Goal: Information Seeking & Learning: Compare options

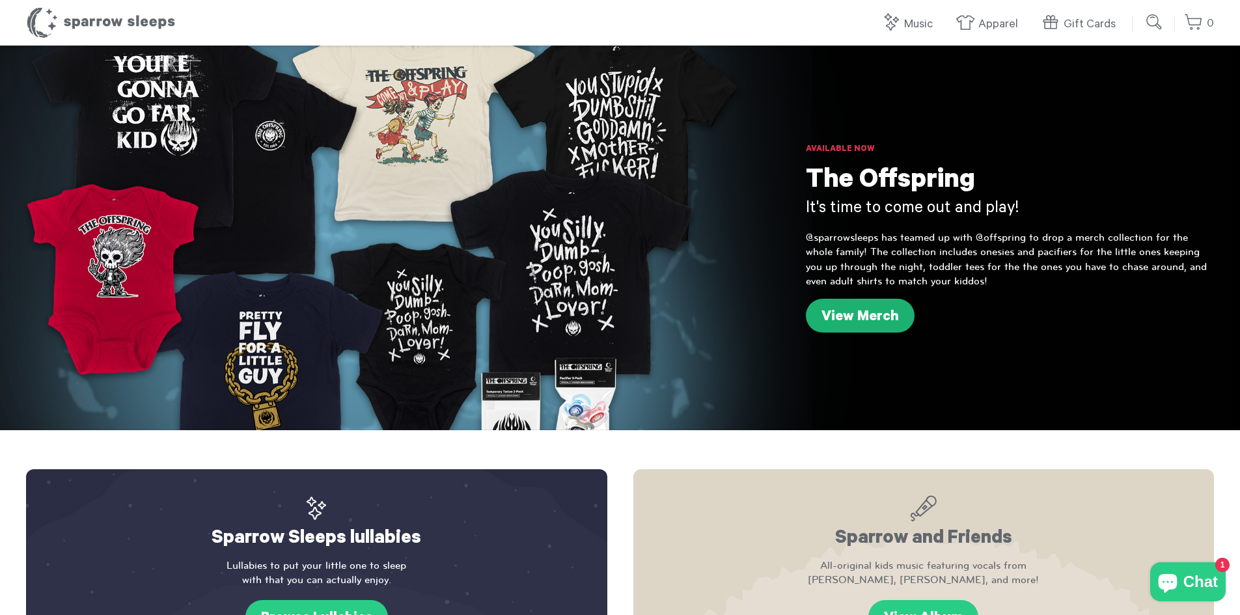
click at [878, 320] on link "View Merch" at bounding box center [860, 316] width 109 height 34
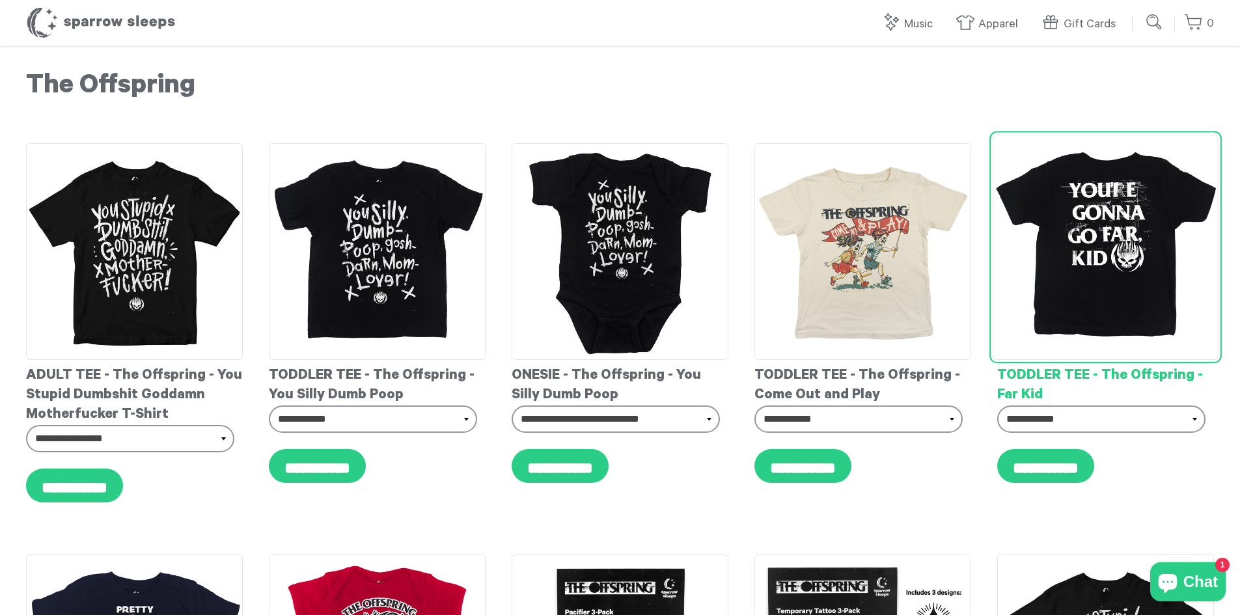
drag, startPoint x: 1147, startPoint y: 242, endPoint x: 1140, endPoint y: 245, distance: 7.9
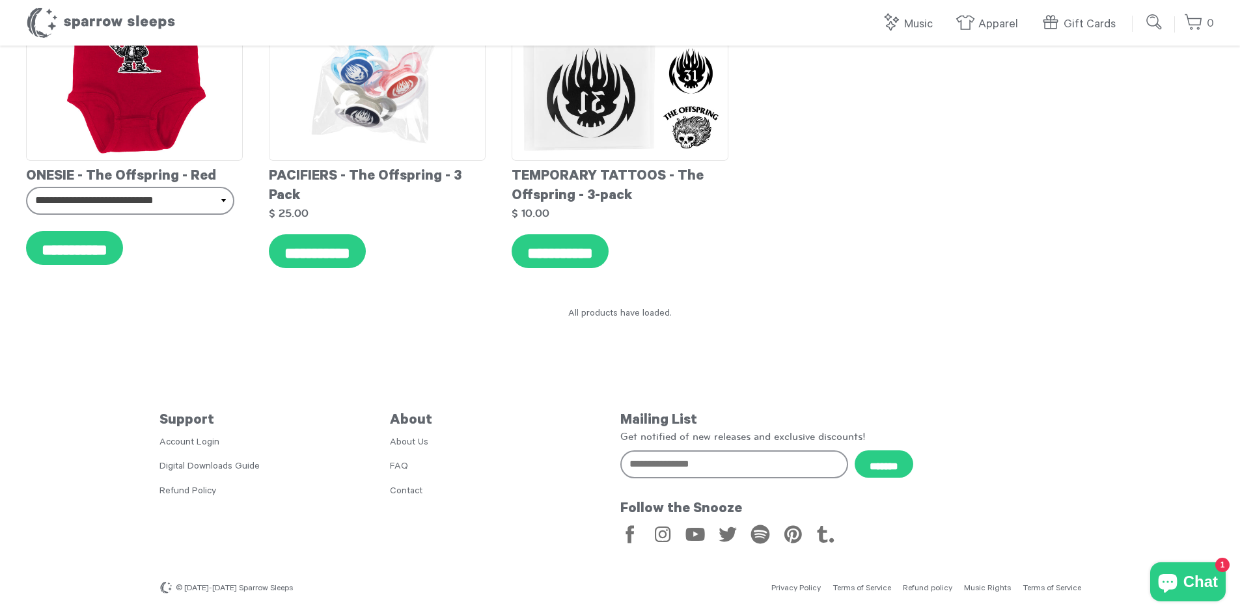
scroll to position [1421, 0]
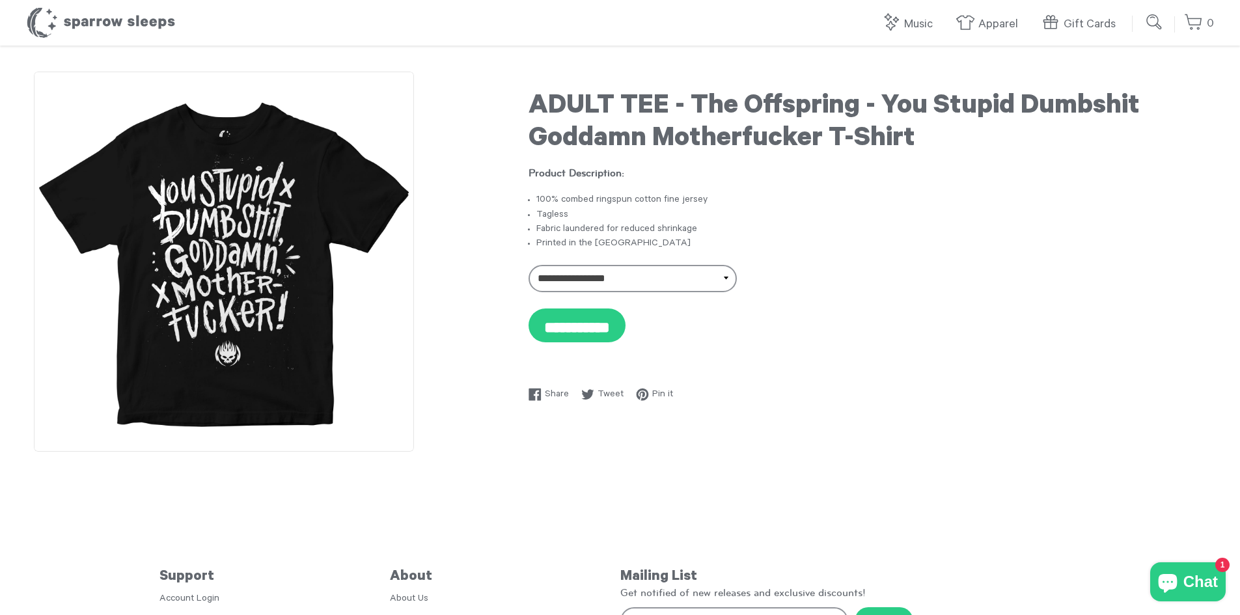
click at [224, 256] on img at bounding box center [224, 262] width 380 height 380
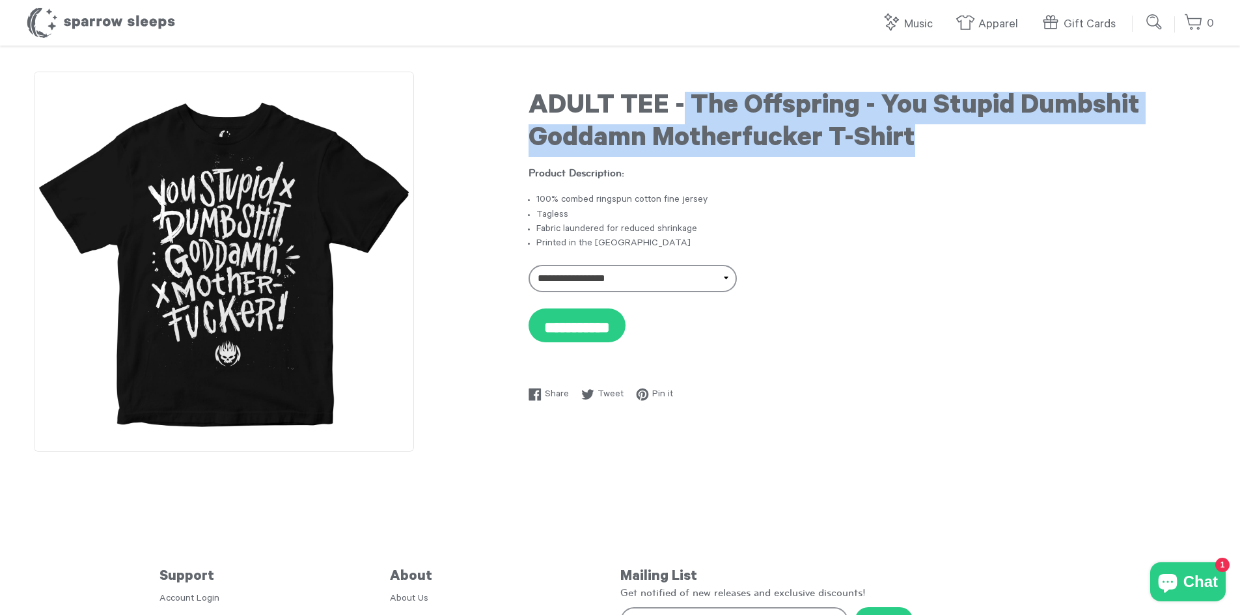
drag, startPoint x: 686, startPoint y: 99, endPoint x: 963, endPoint y: 145, distance: 281.1
click at [963, 145] on h1 "ADULT TEE - The Offspring - You Stupid Dumbshit Goddamn Motherfucker T-Shirt" at bounding box center [868, 124] width 678 height 65
click at [709, 121] on h1 "ADULT TEE - The Offspring - You Stupid Dumbshit Goddamn Motherfucker T-Shirt" at bounding box center [868, 124] width 678 height 65
click at [693, 96] on h1 "ADULT TEE - The Offspring - You Stupid Dumbshit Goddamn Motherfucker T-Shirt" at bounding box center [868, 124] width 678 height 65
drag, startPoint x: 691, startPoint y: 96, endPoint x: 943, endPoint y: 146, distance: 257.5
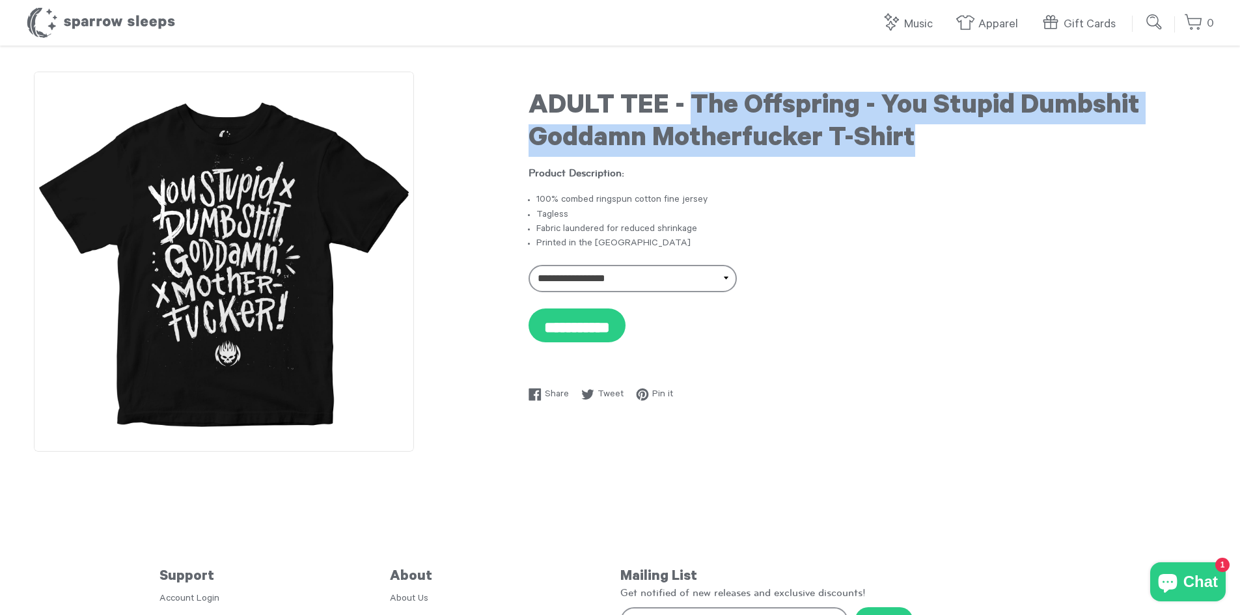
click at [943, 146] on h1 "ADULT TEE - The Offspring - You Stupid Dumbshit Goddamn Motherfucker T-Shirt" at bounding box center [868, 124] width 678 height 65
copy h1 "The Offspring - You Stupid Dumbshit Goddamn Motherfucker T-Shirt"
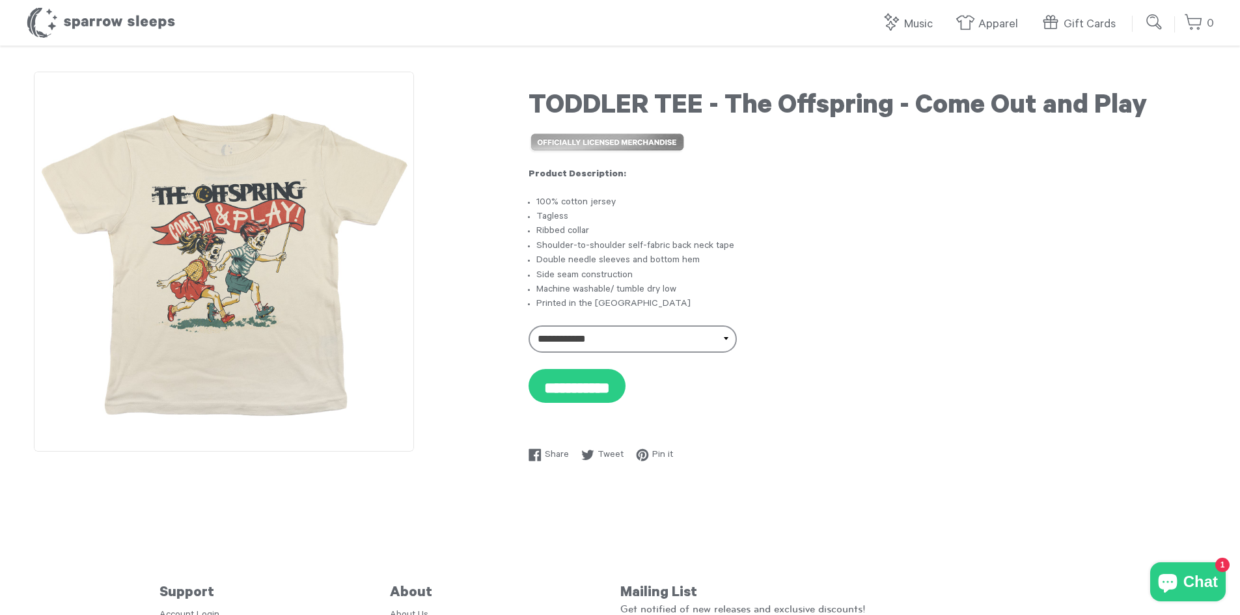
click at [762, 105] on h1 "TODDLER TEE - The Offspring - Come Out and Play" at bounding box center [868, 108] width 678 height 33
click at [762, 98] on h1 "TODDLER TEE - The Offspring - Come Out and Play" at bounding box center [868, 108] width 678 height 33
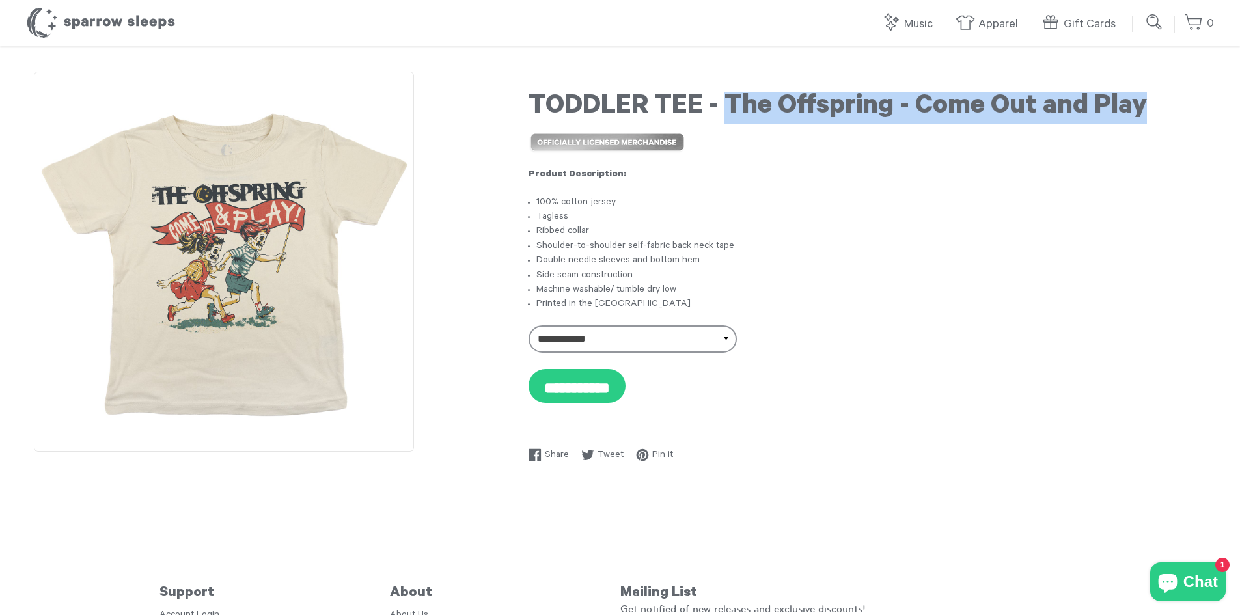
copy h1 "The Offspring - Come Out and Play"
drag, startPoint x: 728, startPoint y: 100, endPoint x: 1154, endPoint y: 108, distance: 425.2
click at [1154, 108] on h1 "TODDLER TEE - The Offspring - Come Out and Play" at bounding box center [868, 108] width 678 height 33
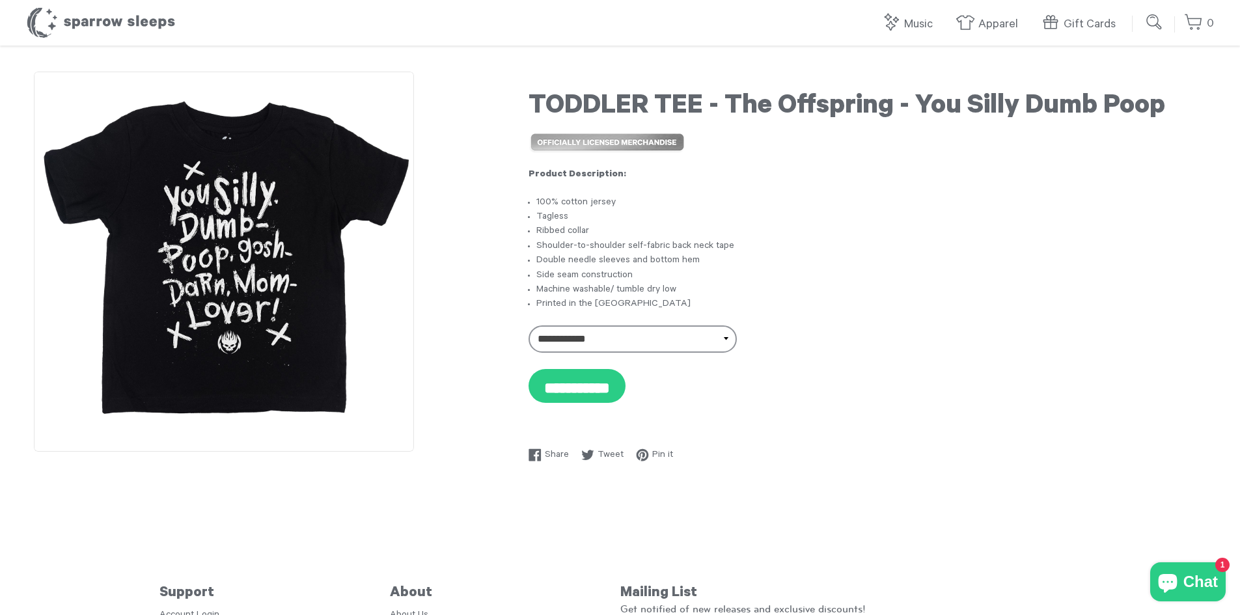
click at [257, 289] on img at bounding box center [224, 262] width 380 height 380
click at [564, 101] on h1 "TODDLER TEE - The Offspring - You Silly Dumb Poop" at bounding box center [868, 108] width 678 height 33
click at [568, 101] on h1 "TODDLER TEE - The Offspring - You Silly Dumb Poop" at bounding box center [868, 108] width 678 height 33
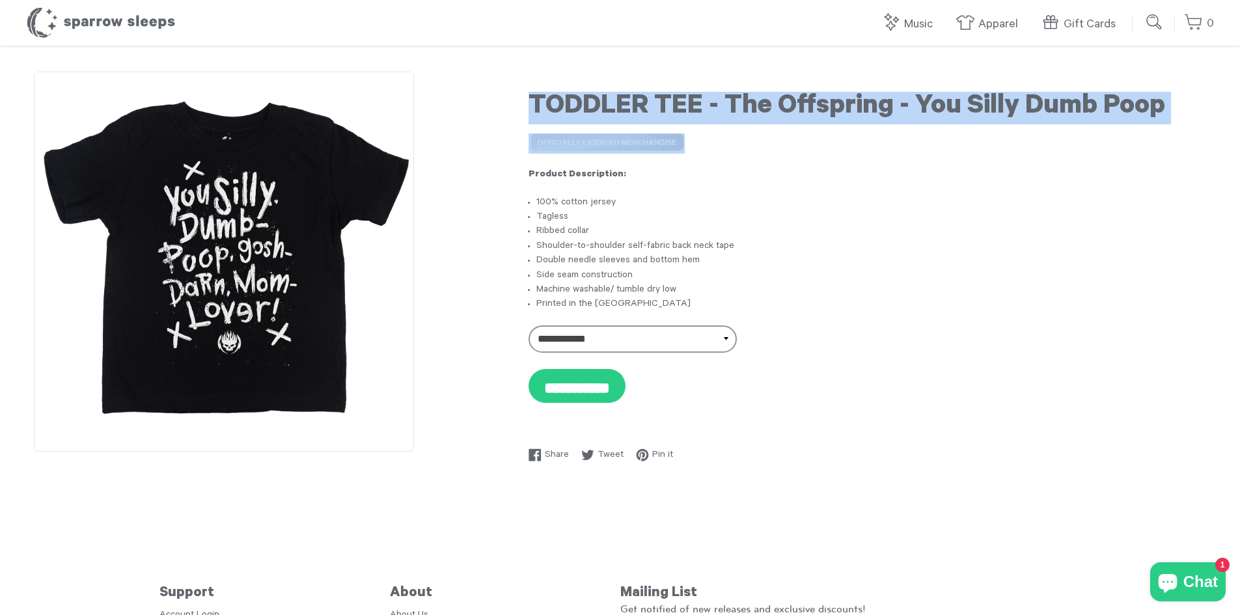
click at [568, 101] on h1 "TODDLER TEE - The Offspring - You Silly Dumb Poop" at bounding box center [868, 108] width 678 height 33
click at [653, 92] on h1 "TODDLER TEE - The Offspring - You Silly Dumb Poop" at bounding box center [868, 108] width 678 height 33
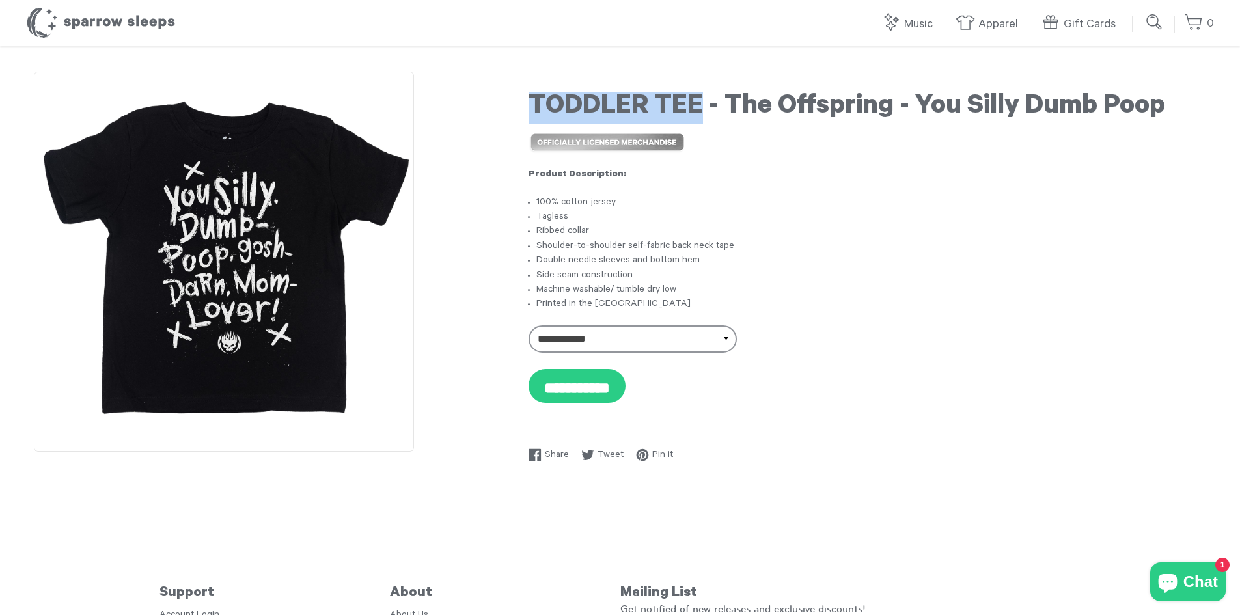
drag, startPoint x: 545, startPoint y: 97, endPoint x: 489, endPoint y: 95, distance: 56.0
click at [489, 95] on div "**********" at bounding box center [620, 270] width 1188 height 396
copy h1 "TODDLER TEE"
click at [739, 98] on h1 "TODDLER TEE - The Offspring - You Silly Dumb Poop" at bounding box center [868, 108] width 678 height 33
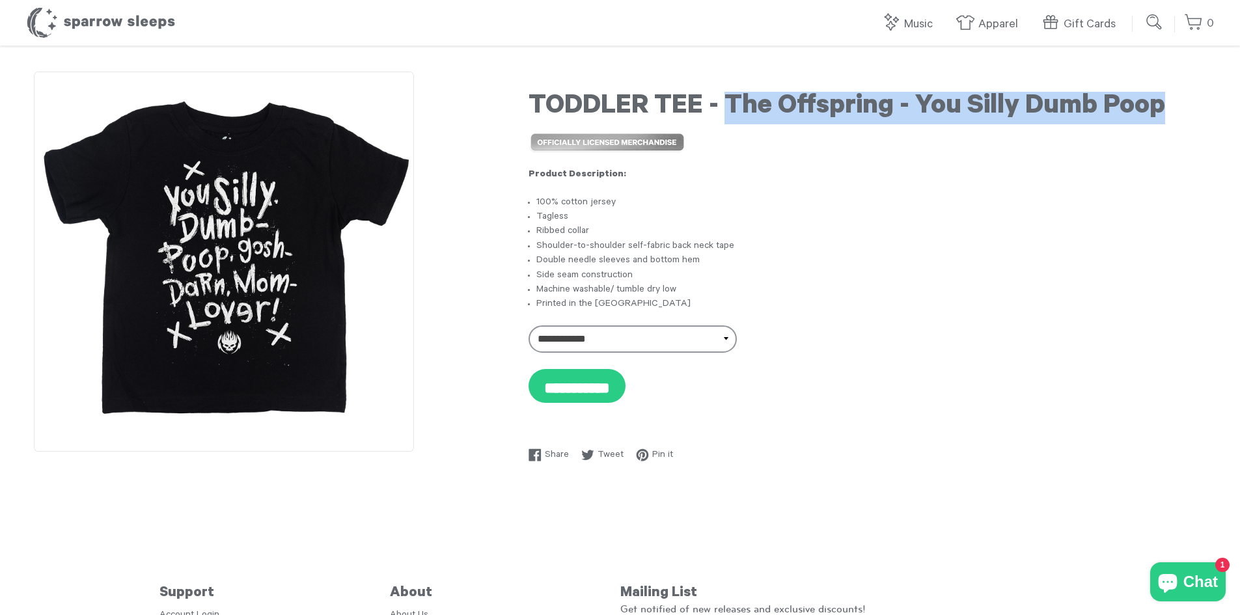
drag, startPoint x: 726, startPoint y: 103, endPoint x: 1198, endPoint y: 119, distance: 472.2
click at [1198, 119] on h1 "TODDLER TEE - The Offspring - You Silly Dumb Poop" at bounding box center [868, 108] width 678 height 33
copy h1 "The Offspring - You Silly Dumb Poop"
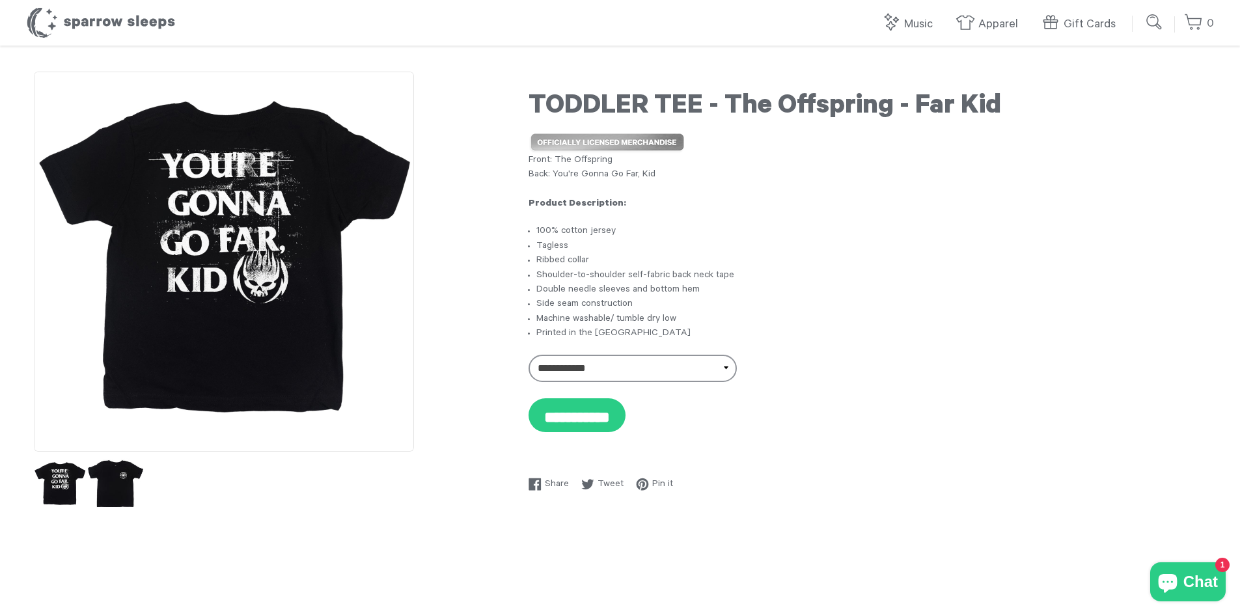
click at [128, 486] on img at bounding box center [115, 484] width 57 height 57
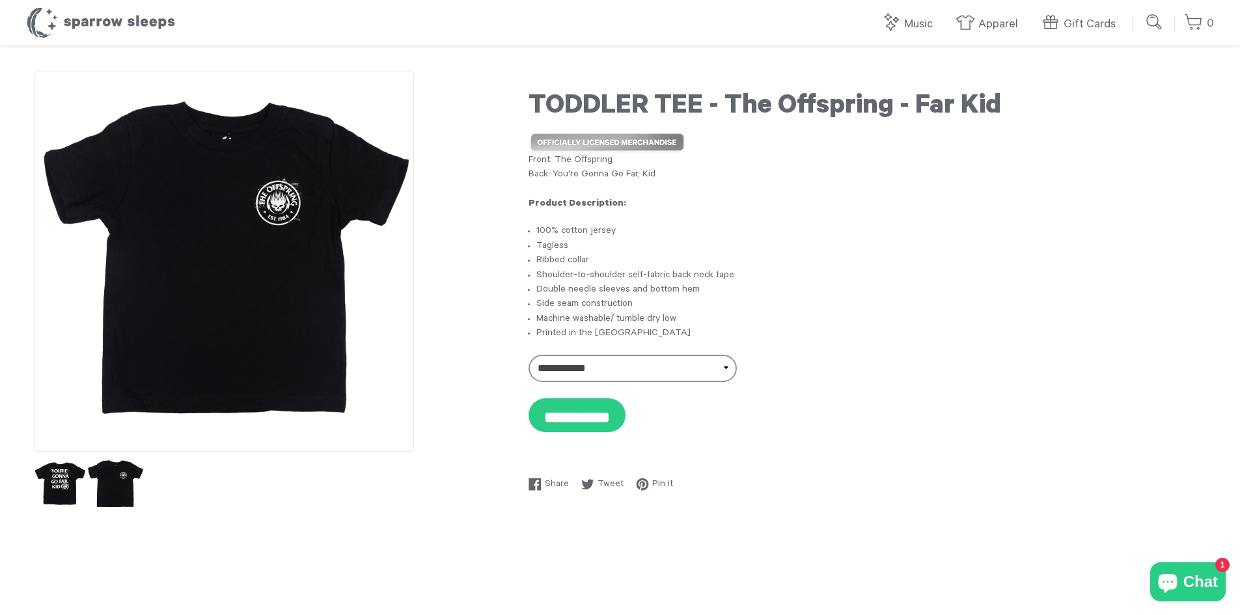
click at [124, 486] on img at bounding box center [115, 484] width 57 height 57
click at [117, 468] on img at bounding box center [115, 484] width 57 height 57
click at [61, 490] on img at bounding box center [59, 484] width 57 height 57
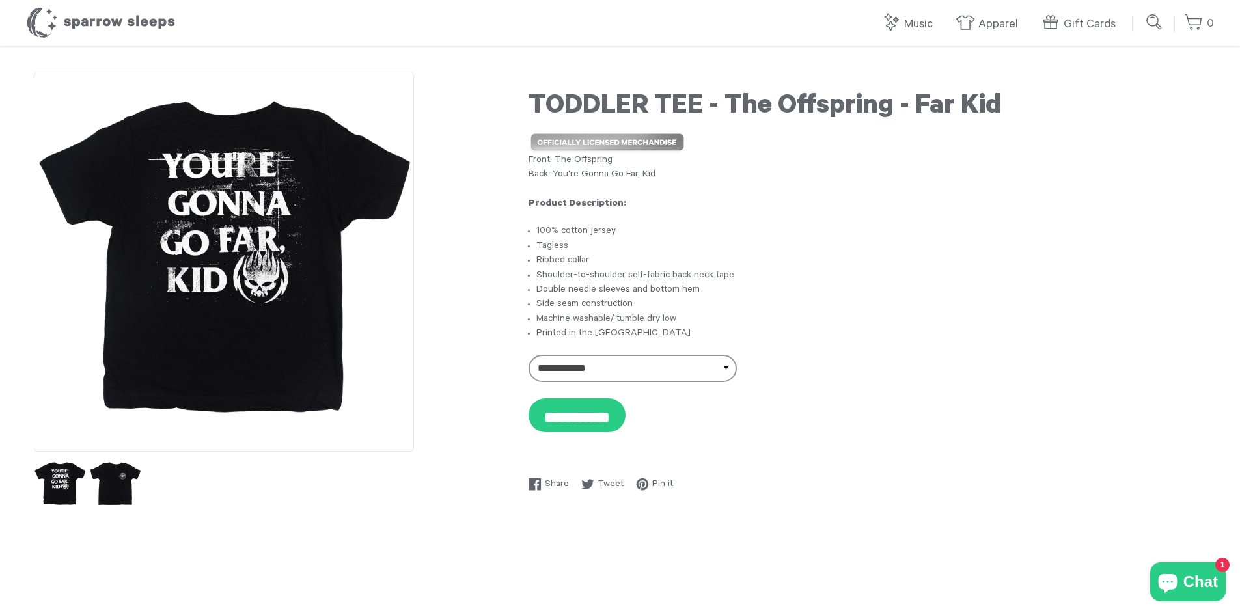
click at [275, 488] on ul at bounding box center [224, 484] width 380 height 52
click at [117, 484] on img at bounding box center [115, 484] width 57 height 57
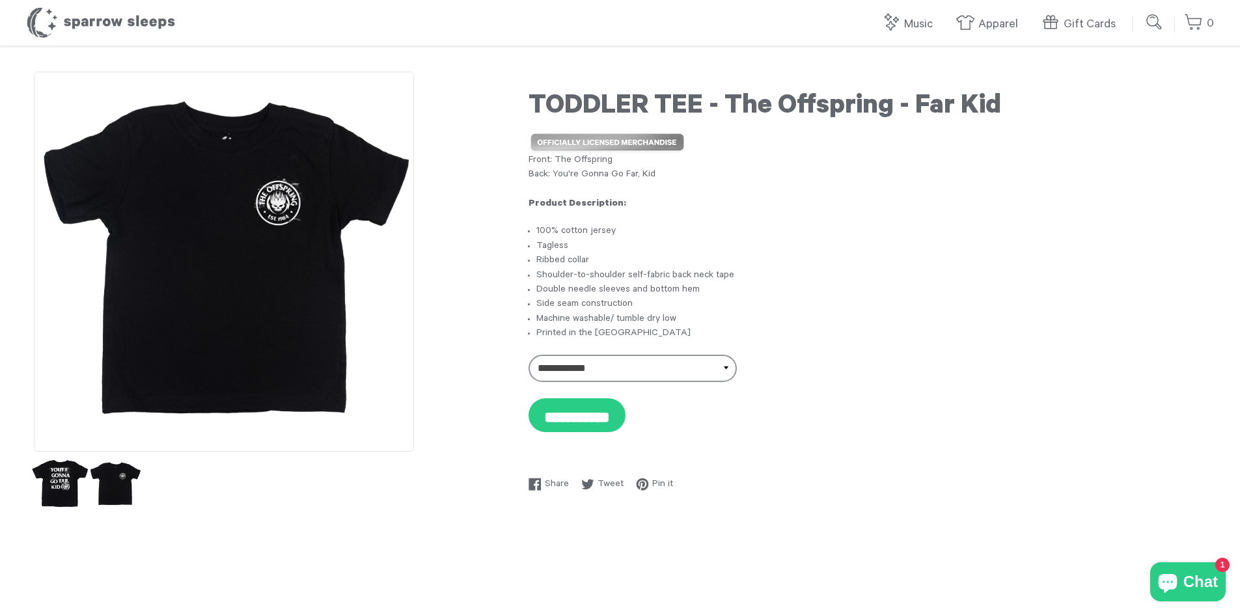
click at [68, 488] on img at bounding box center [59, 484] width 57 height 57
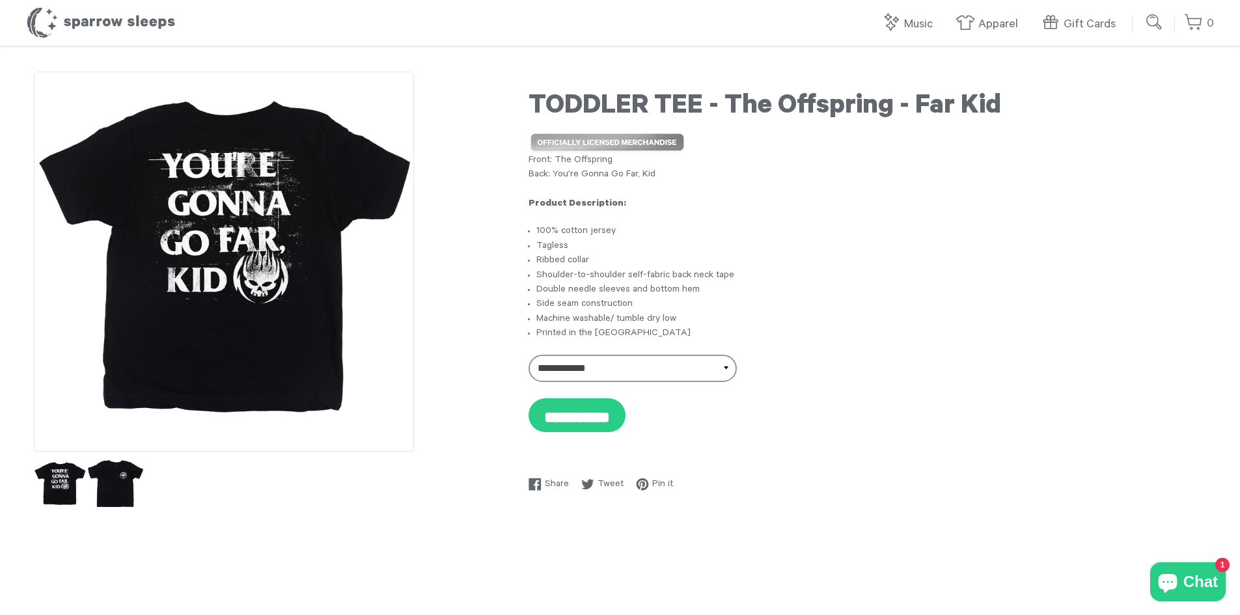
click at [99, 495] on img at bounding box center [115, 484] width 57 height 57
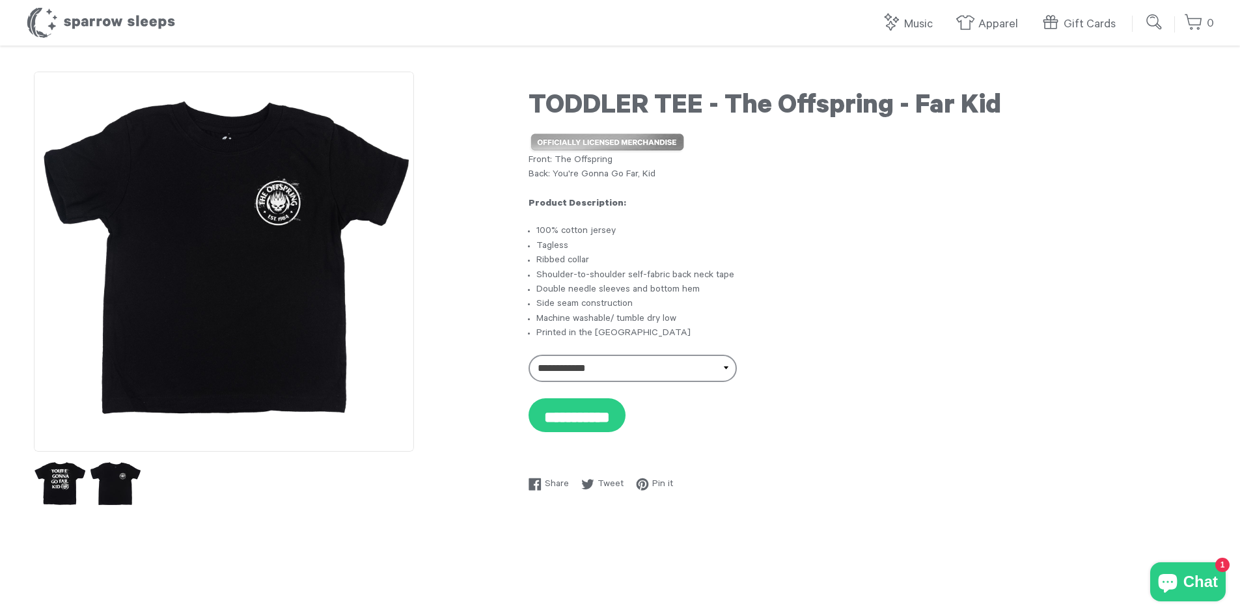
click at [258, 241] on img at bounding box center [224, 262] width 380 height 380
click at [294, 219] on img at bounding box center [224, 262] width 380 height 380
click at [57, 498] on img at bounding box center [59, 484] width 57 height 57
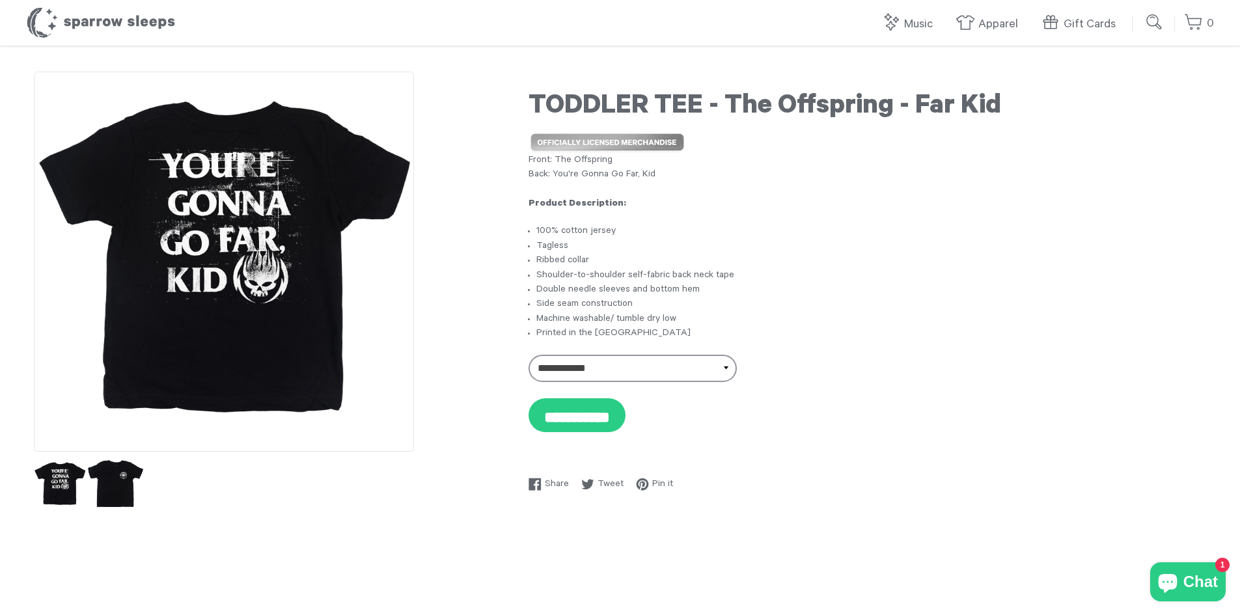
drag, startPoint x: 133, startPoint y: 487, endPoint x: 126, endPoint y: 487, distance: 7.2
click at [132, 487] on img at bounding box center [115, 484] width 57 height 57
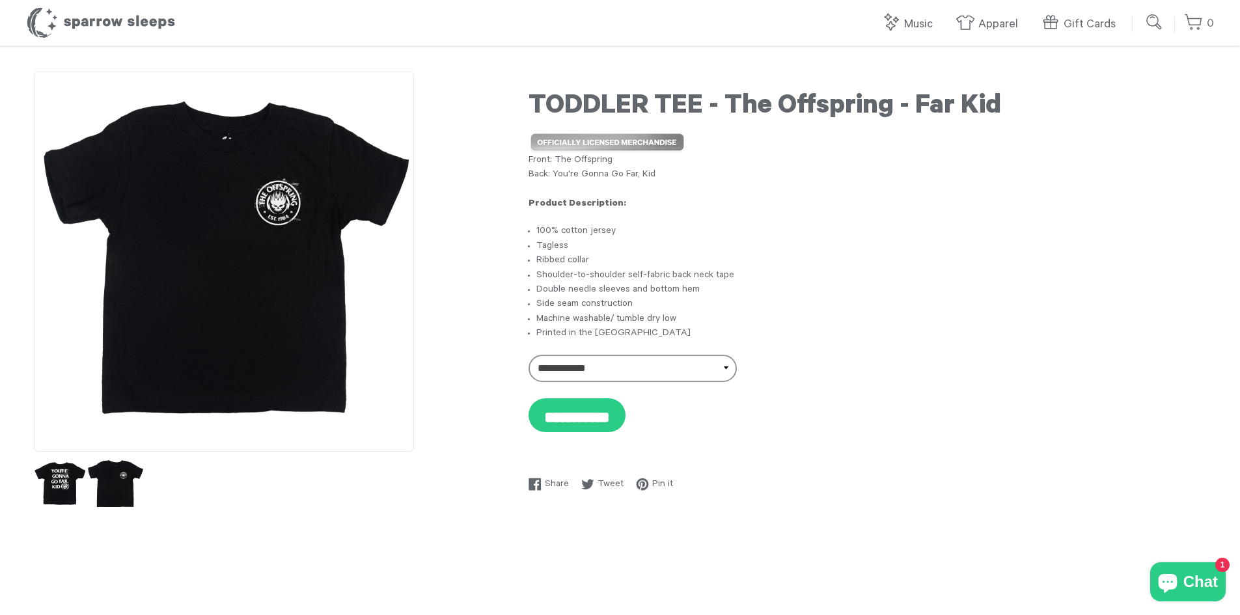
click at [120, 488] on img at bounding box center [115, 484] width 57 height 57
click at [55, 485] on img at bounding box center [59, 484] width 57 height 57
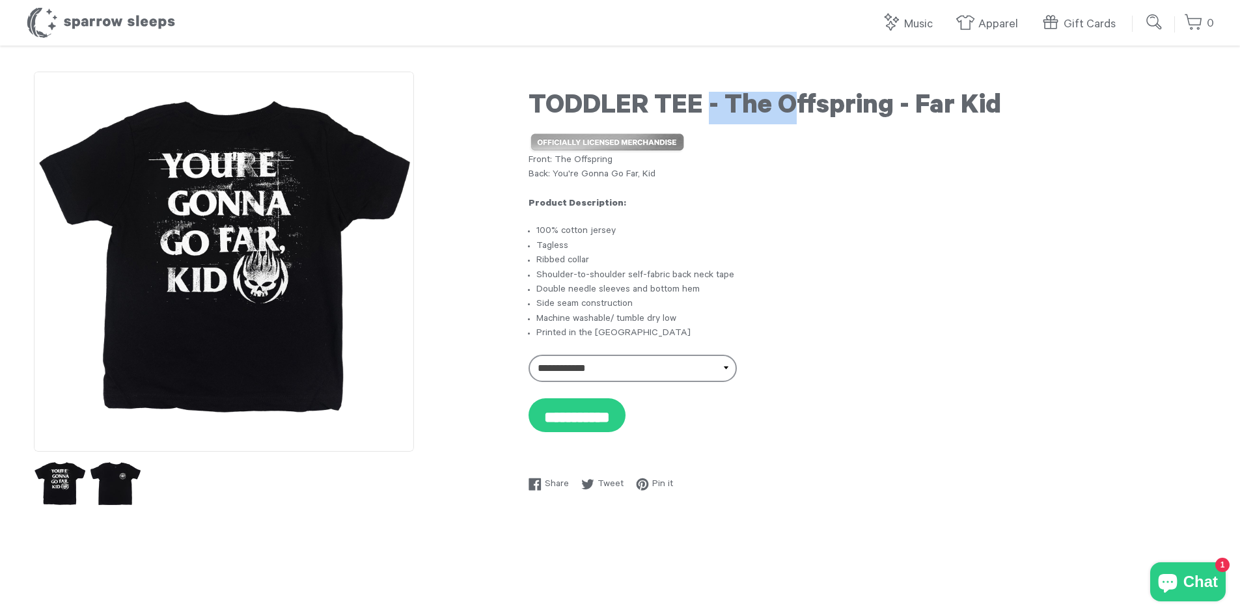
drag, startPoint x: 709, startPoint y: 106, endPoint x: 801, endPoint y: 108, distance: 91.8
click at [801, 108] on h1 "TODDLER TEE - The Offspring - Far Kid" at bounding box center [868, 108] width 678 height 33
click at [727, 97] on h1 "TODDLER TEE - The Offspring - Far Kid" at bounding box center [868, 108] width 678 height 33
drag, startPoint x: 728, startPoint y: 103, endPoint x: 1015, endPoint y: 105, distance: 286.4
click at [1015, 105] on h1 "TODDLER TEE - The Offspring - Far Kid" at bounding box center [868, 108] width 678 height 33
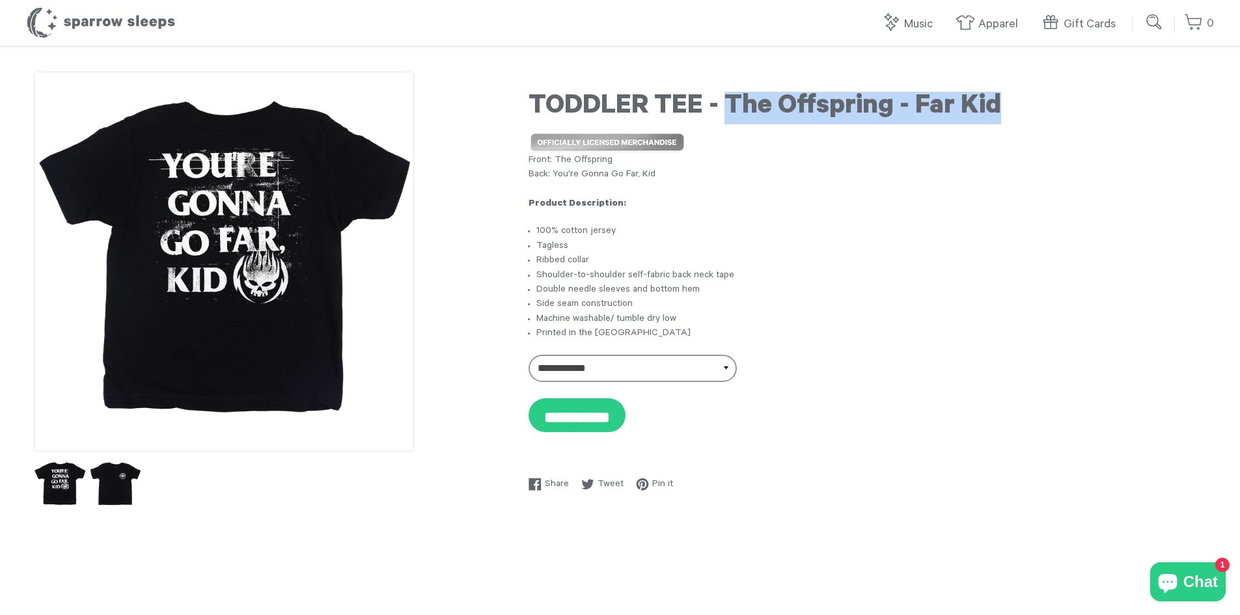
copy h1 "The Offspring - Far Kid"
click at [114, 484] on img at bounding box center [115, 484] width 57 height 57
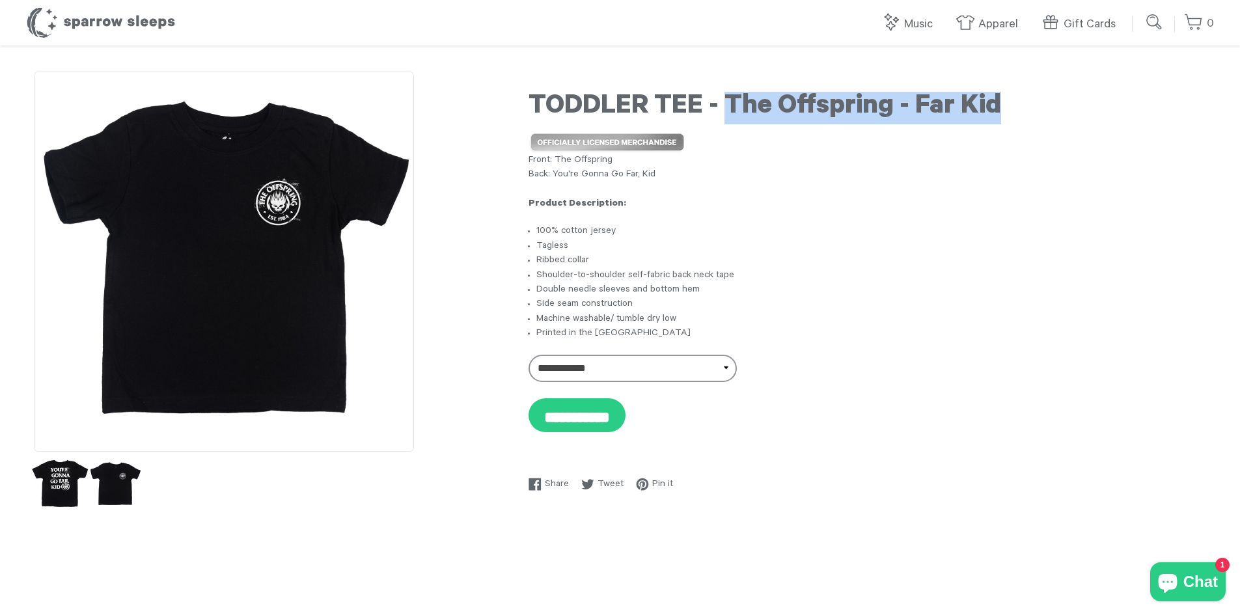
click at [68, 488] on img at bounding box center [59, 484] width 57 height 57
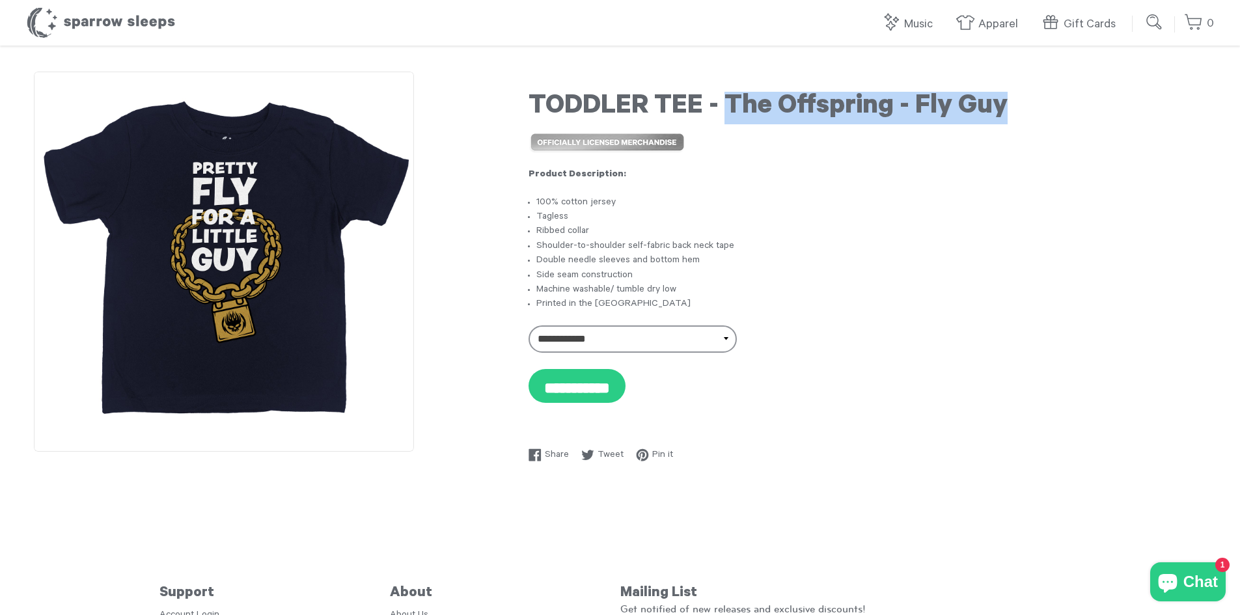
drag, startPoint x: 723, startPoint y: 102, endPoint x: 1093, endPoint y: 107, distance: 370.4
click at [1093, 107] on h1 "TODDLER TEE - The Offspring - Fly Guy" at bounding box center [868, 108] width 678 height 33
copy h1 "The Offspring - Fly Guy"
